Goal: Transaction & Acquisition: Obtain resource

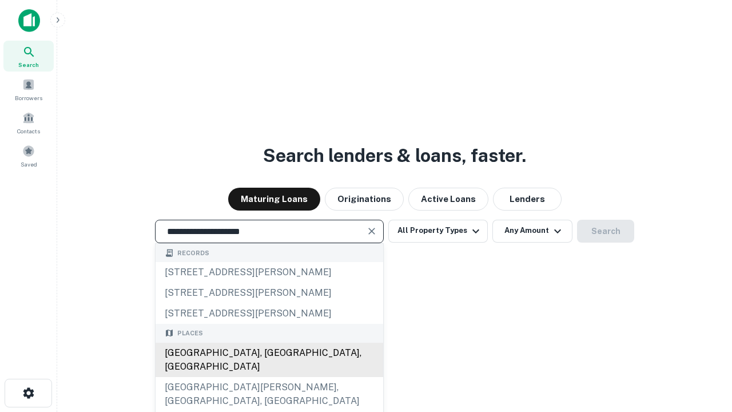
click at [269, 377] on div "[GEOGRAPHIC_DATA], [GEOGRAPHIC_DATA], [GEOGRAPHIC_DATA]" at bounding box center [270, 360] width 228 height 34
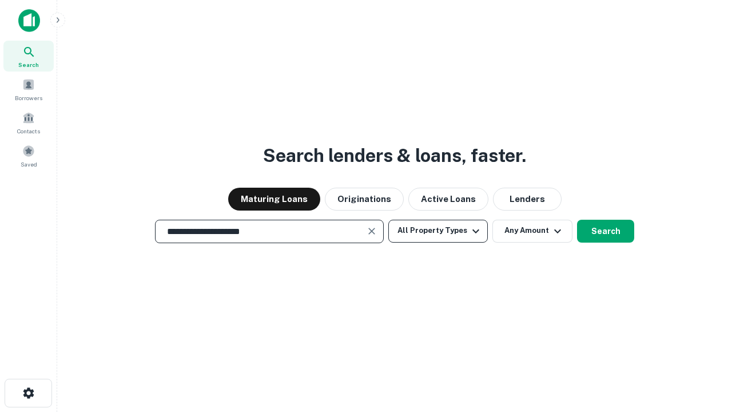
type input "**********"
click at [438, 231] on button "All Property Types" at bounding box center [438, 231] width 100 height 23
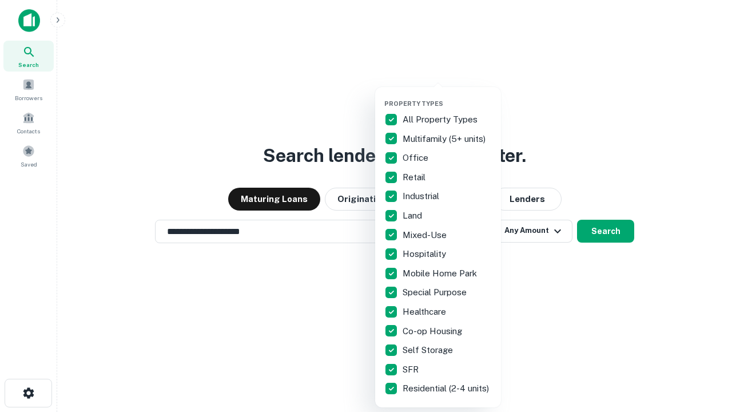
click at [447, 96] on button "button" at bounding box center [447, 96] width 126 height 1
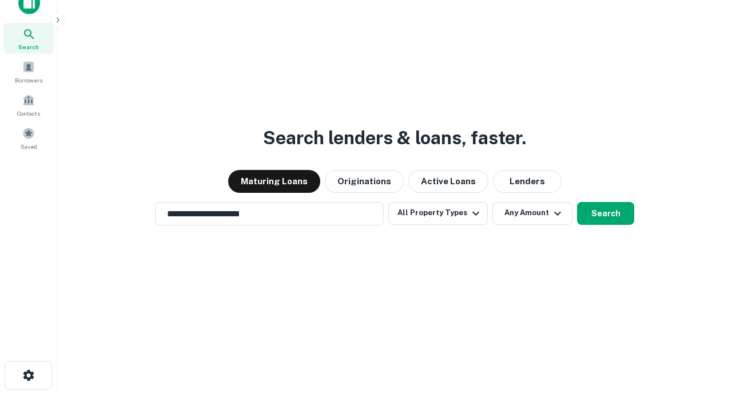
scroll to position [7, 138]
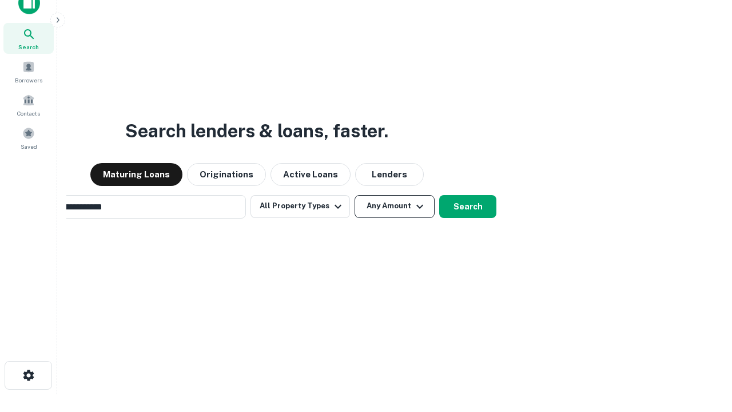
click at [355, 195] on button "Any Amount" at bounding box center [395, 206] width 80 height 23
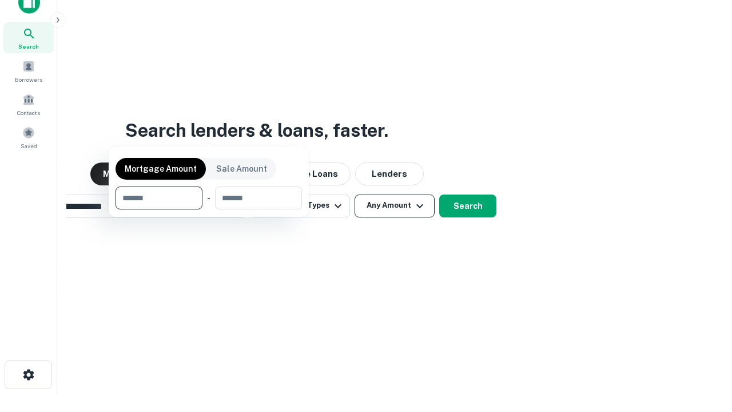
scroll to position [82, 324]
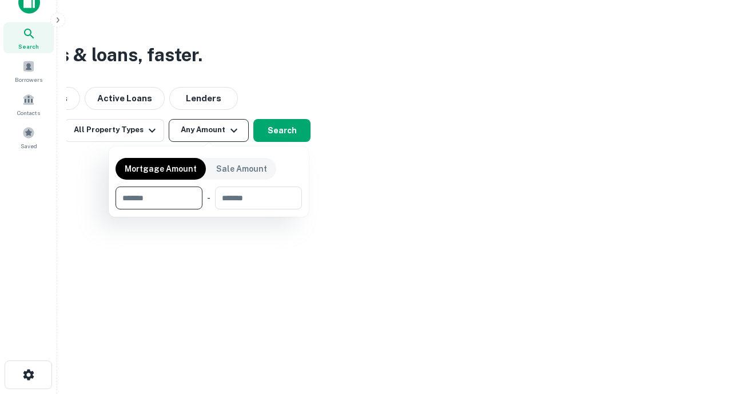
type input "*******"
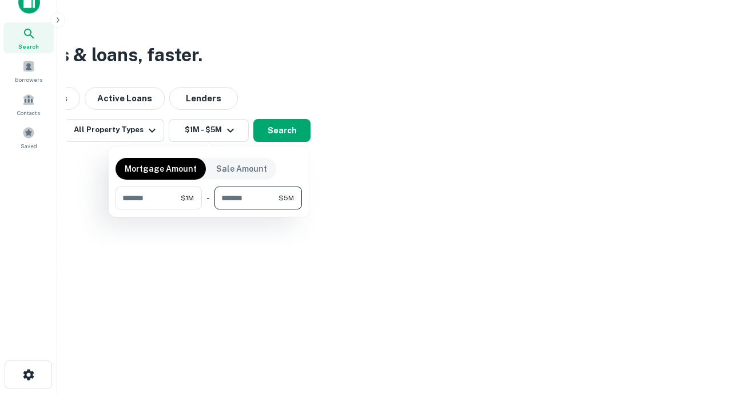
type input "*******"
click at [209, 209] on button "button" at bounding box center [209, 209] width 186 height 1
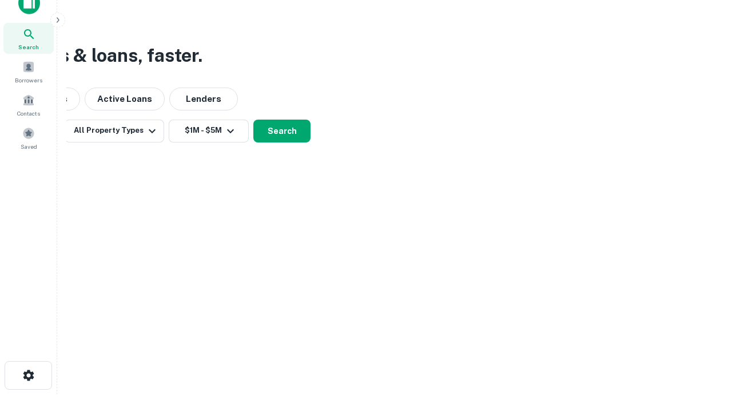
scroll to position [7, 211]
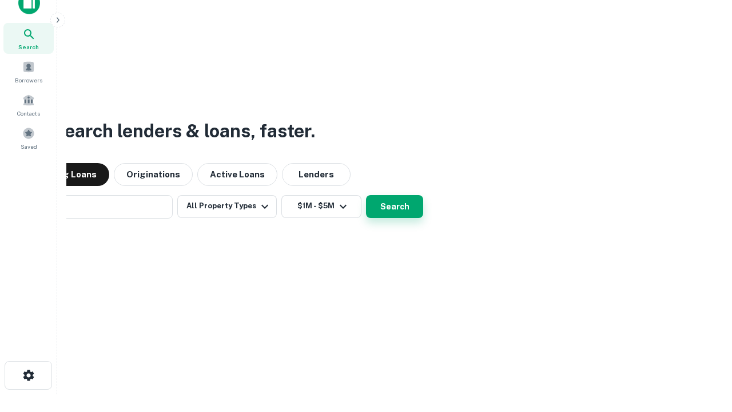
click at [366, 195] on button "Search" at bounding box center [394, 206] width 57 height 23
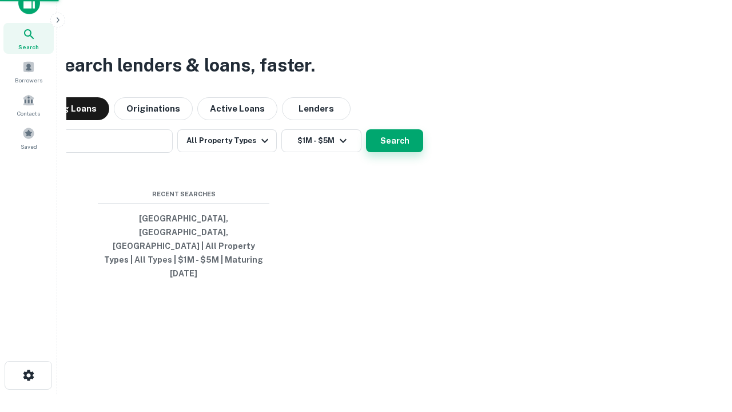
scroll to position [30, 324]
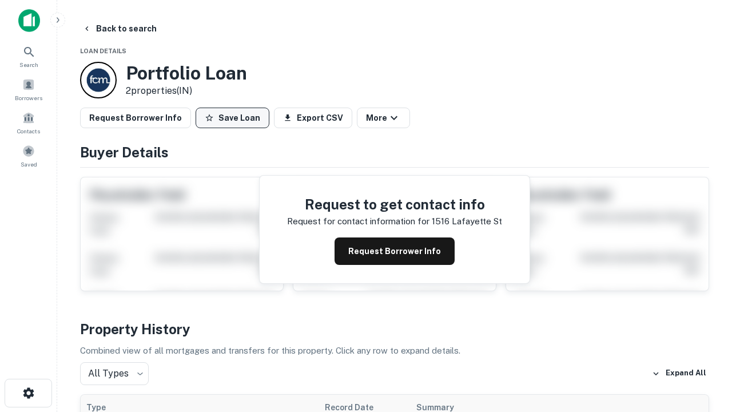
click at [232, 118] on button "Save Loan" at bounding box center [233, 118] width 74 height 21
click at [235, 118] on button "Loan Saved" at bounding box center [235, 118] width 79 height 21
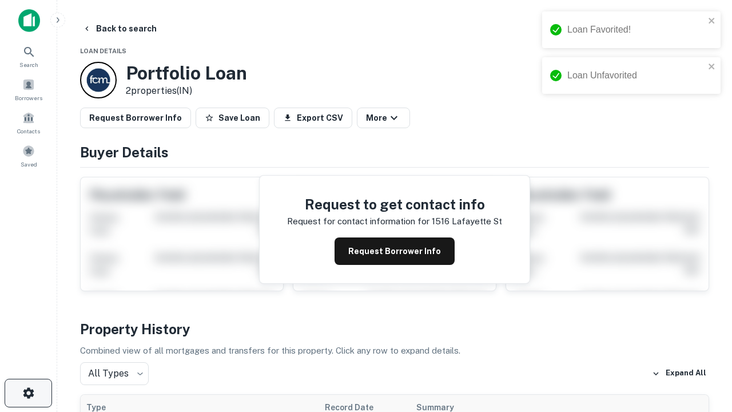
click at [28, 393] on icon "button" at bounding box center [29, 393] width 14 height 14
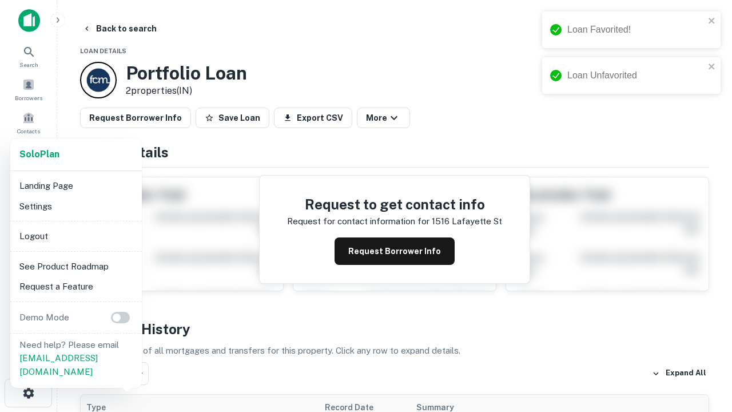
click at [76, 236] on li "Logout" at bounding box center [76, 236] width 122 height 21
